Goal: Task Accomplishment & Management: Manage account settings

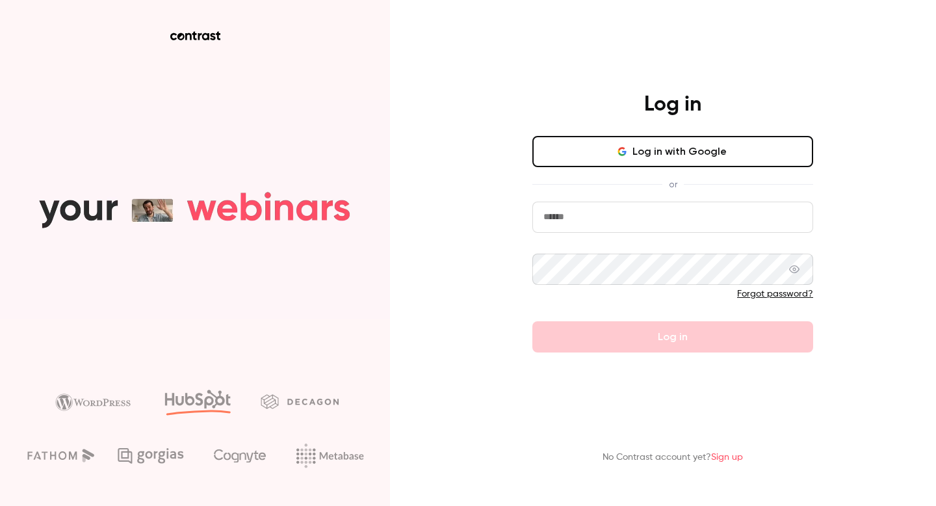
click at [615, 160] on button "Log in with Google" at bounding box center [672, 151] width 281 height 31
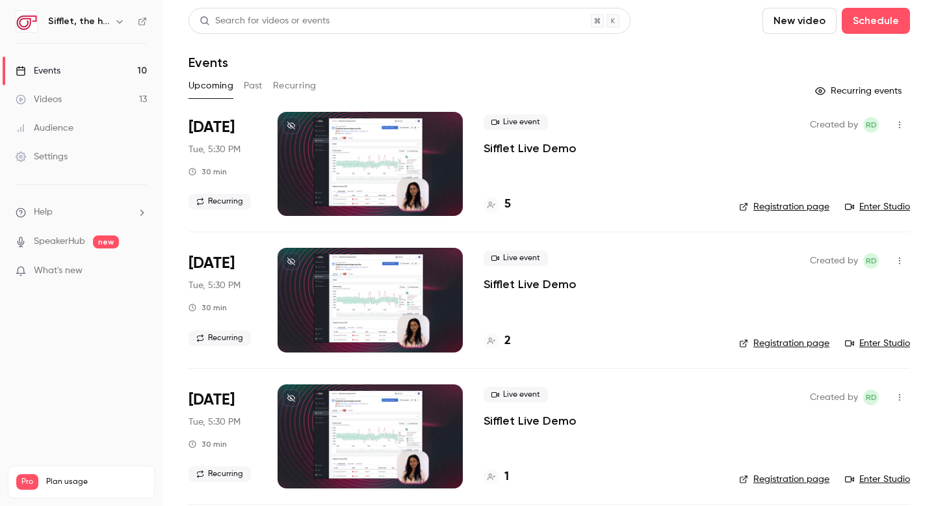
click at [505, 200] on h4 "5" at bounding box center [507, 205] width 6 height 18
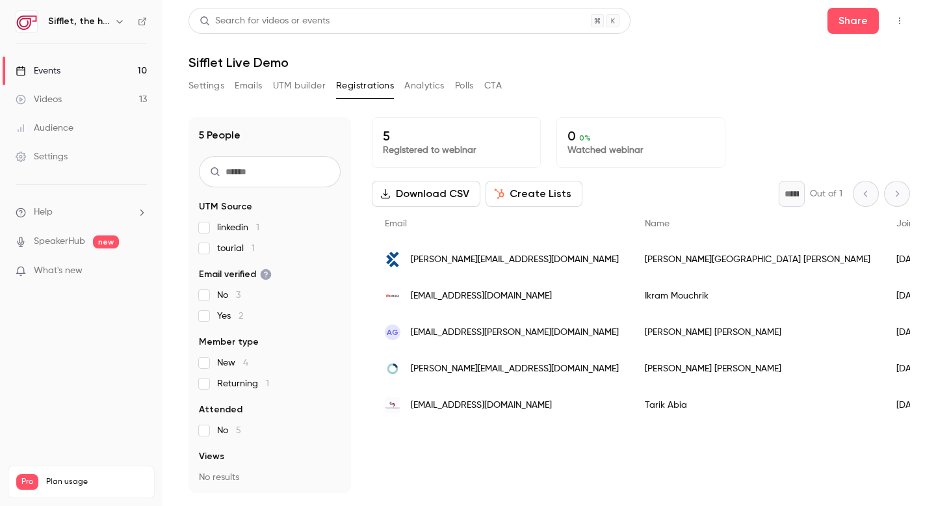
click at [422, 88] on button "Analytics" at bounding box center [424, 85] width 40 height 21
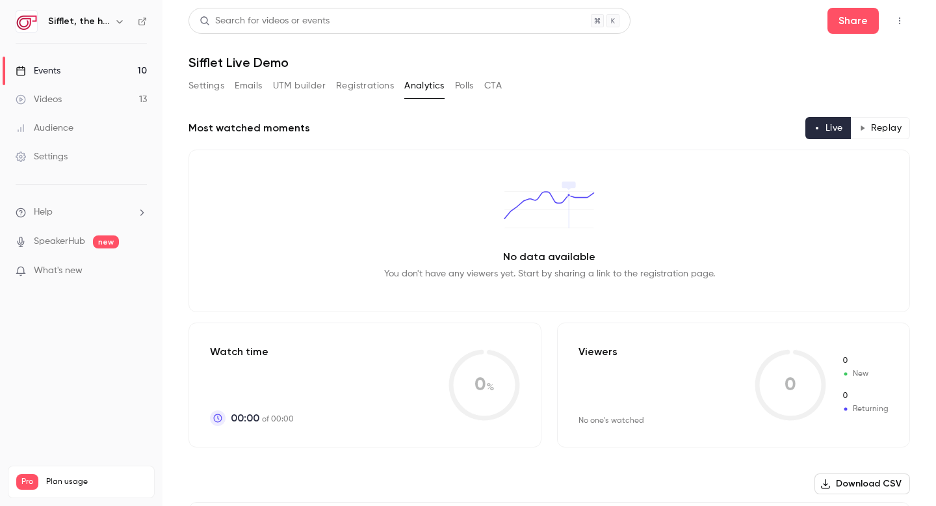
click at [354, 84] on button "Registrations" at bounding box center [365, 85] width 58 height 21
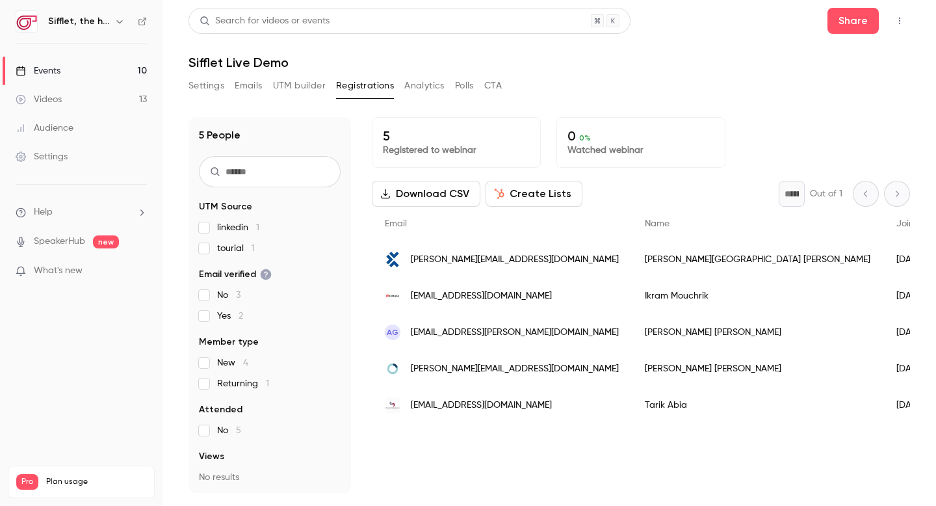
click at [105, 66] on link "Events 10" at bounding box center [81, 71] width 162 height 29
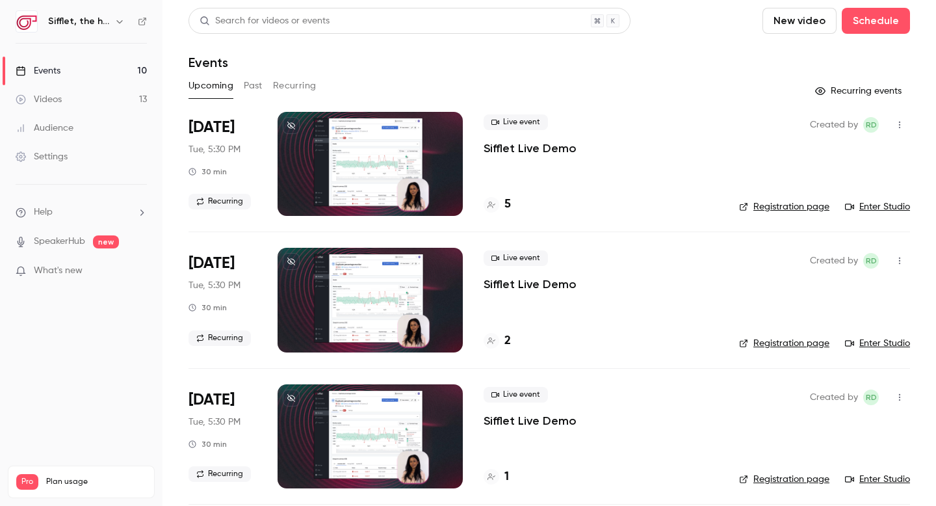
click at [303, 83] on button "Recurring" at bounding box center [295, 85] width 44 height 21
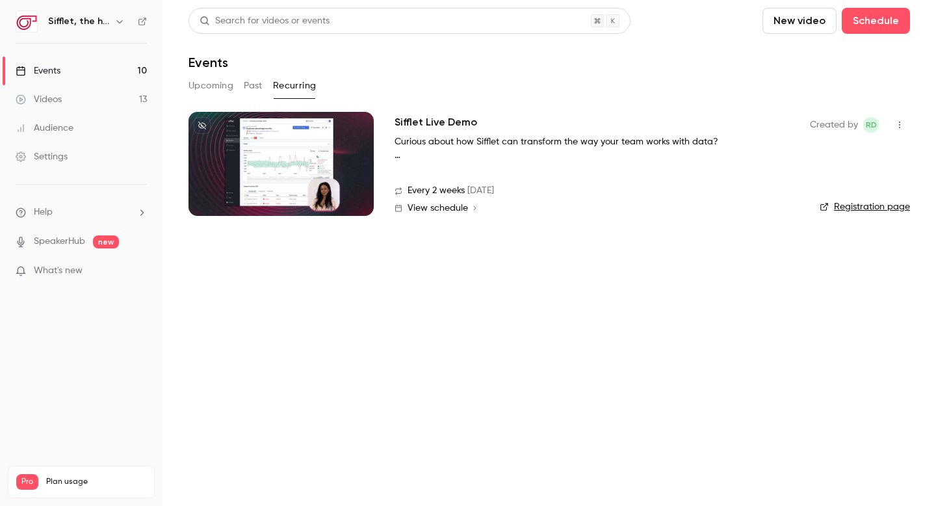
click at [443, 122] on h2 "Sifflet Live Demo" at bounding box center [436, 122] width 83 height 16
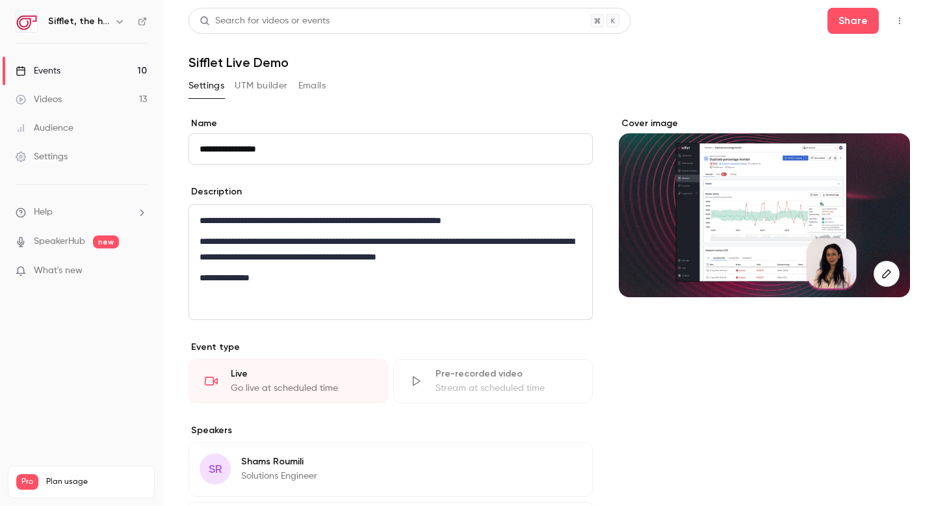
click at [267, 82] on button "UTM builder" at bounding box center [261, 85] width 53 height 21
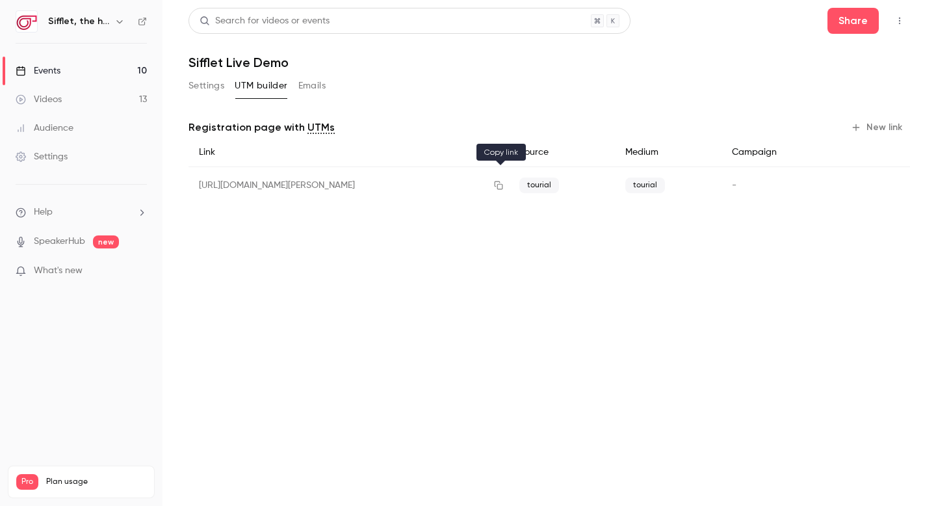
click at [501, 186] on icon "button" at bounding box center [498, 185] width 10 height 9
click at [546, 184] on span "tourial" at bounding box center [539, 185] width 40 height 16
click at [555, 185] on span "tourial" at bounding box center [539, 185] width 40 height 16
click at [209, 84] on button "Settings" at bounding box center [206, 85] width 36 height 21
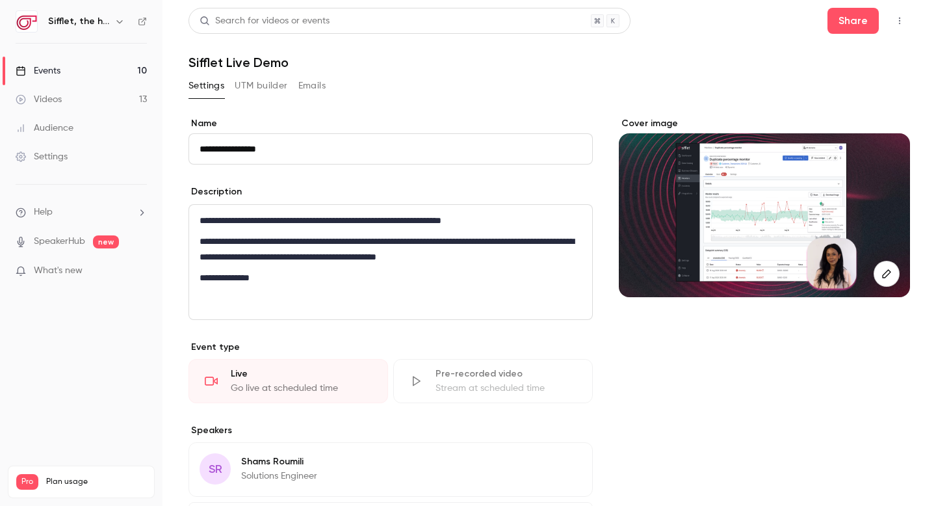
click at [123, 69] on link "Events 10" at bounding box center [81, 71] width 162 height 29
